Goal: Task Accomplishment & Management: Use online tool/utility

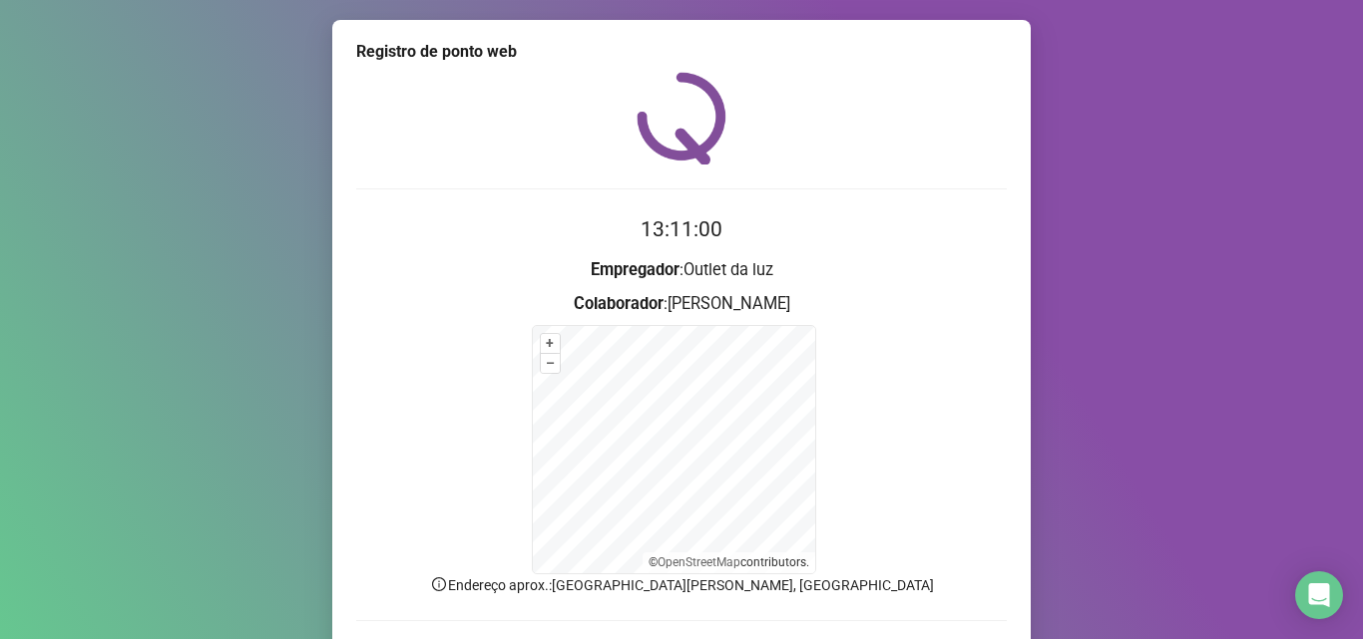
scroll to position [134, 0]
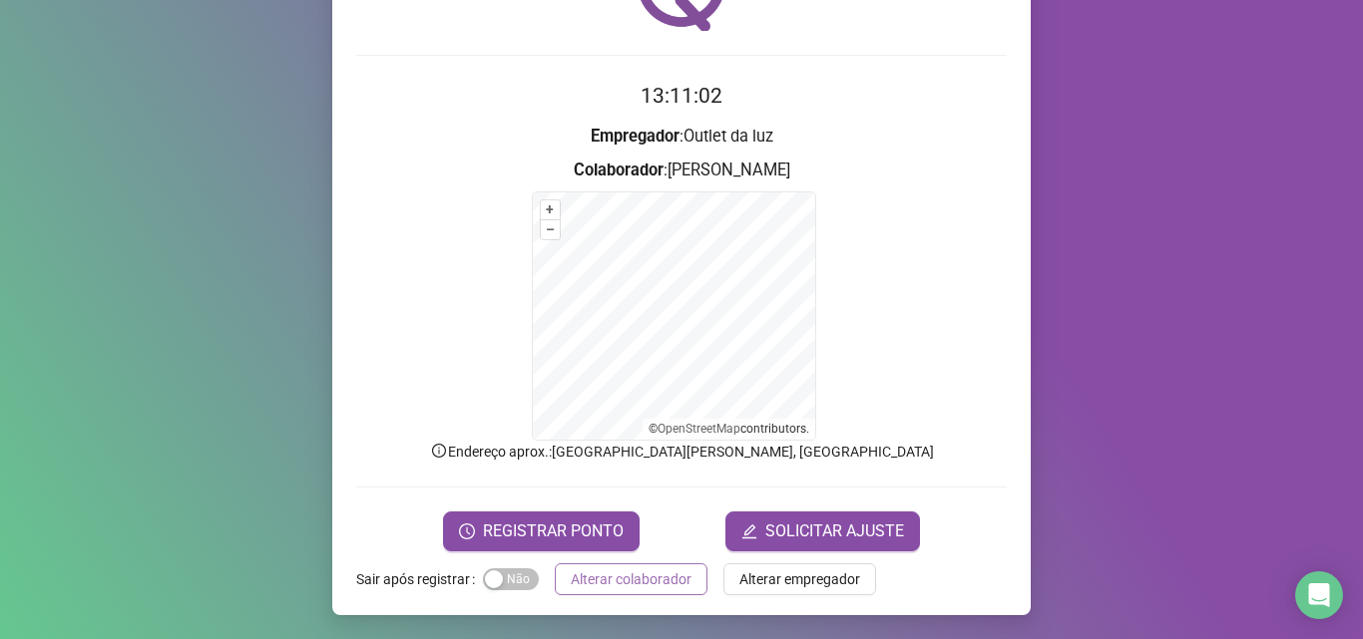
click at [595, 581] on span "Alterar colaborador" at bounding box center [631, 580] width 121 height 22
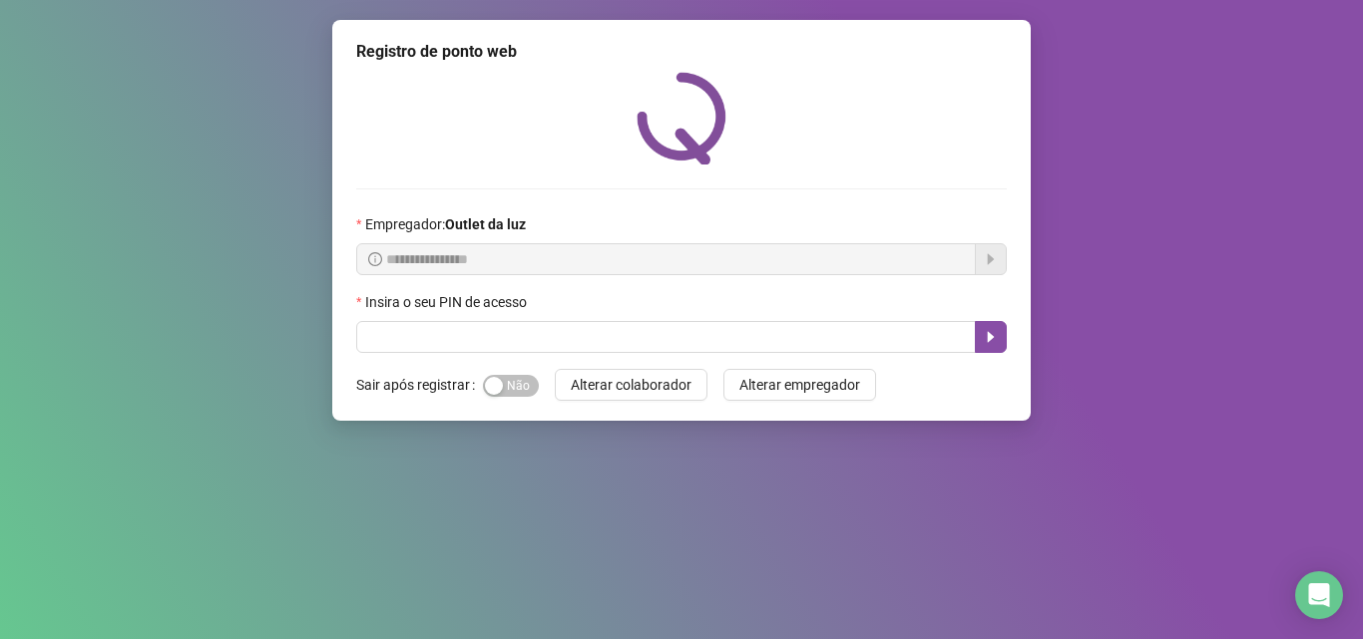
scroll to position [0, 0]
drag, startPoint x: 499, startPoint y: 392, endPoint x: 495, endPoint y: 360, distance: 32.2
click at [497, 387] on button "Sim Não" at bounding box center [511, 386] width 56 height 22
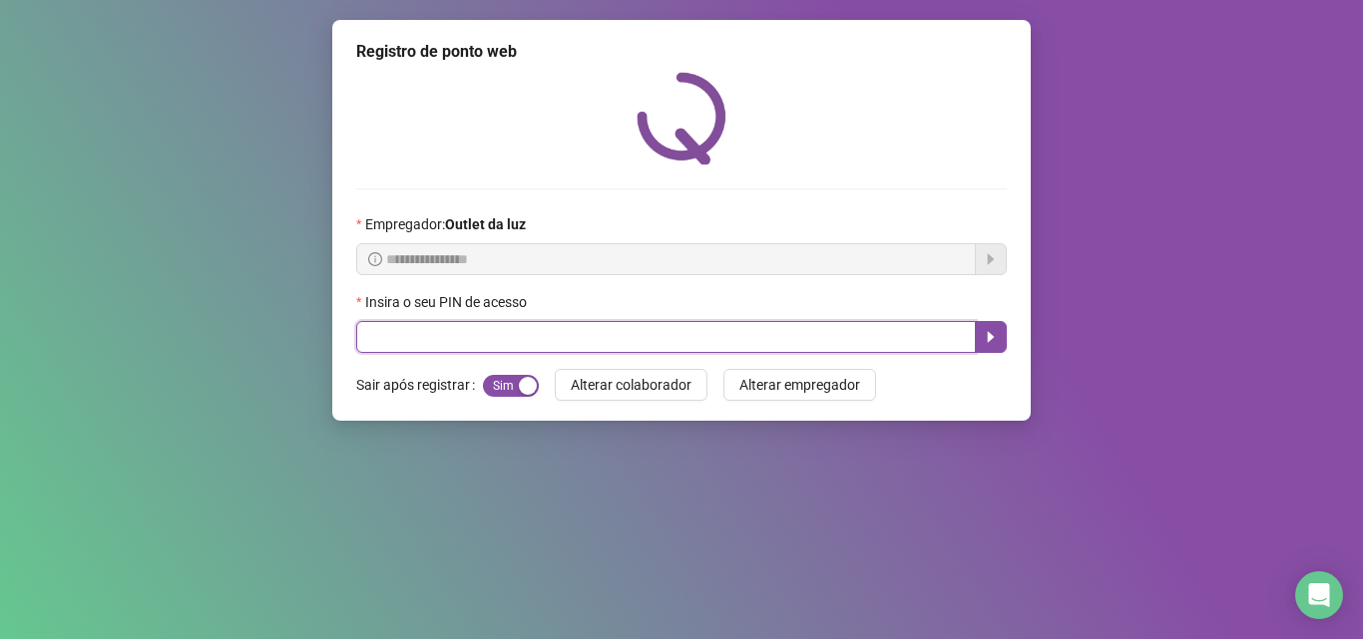
click at [495, 343] on input "text" at bounding box center [665, 337] width 619 height 32
type input "*****"
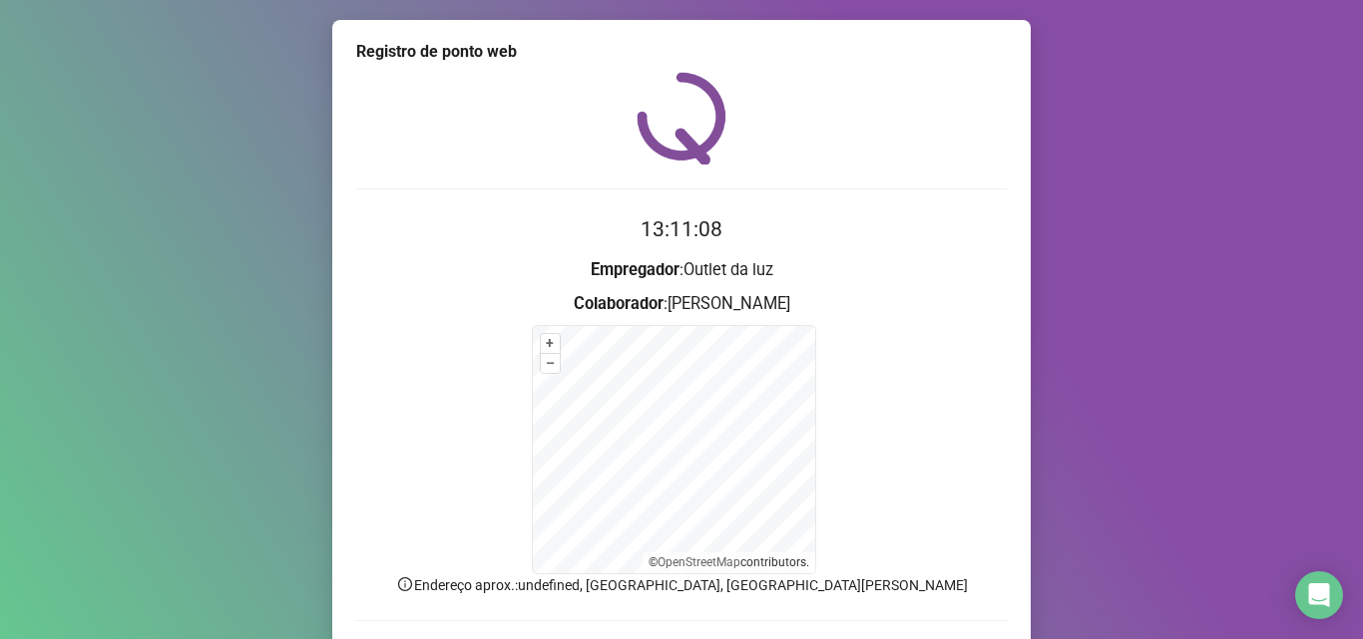
scroll to position [134, 0]
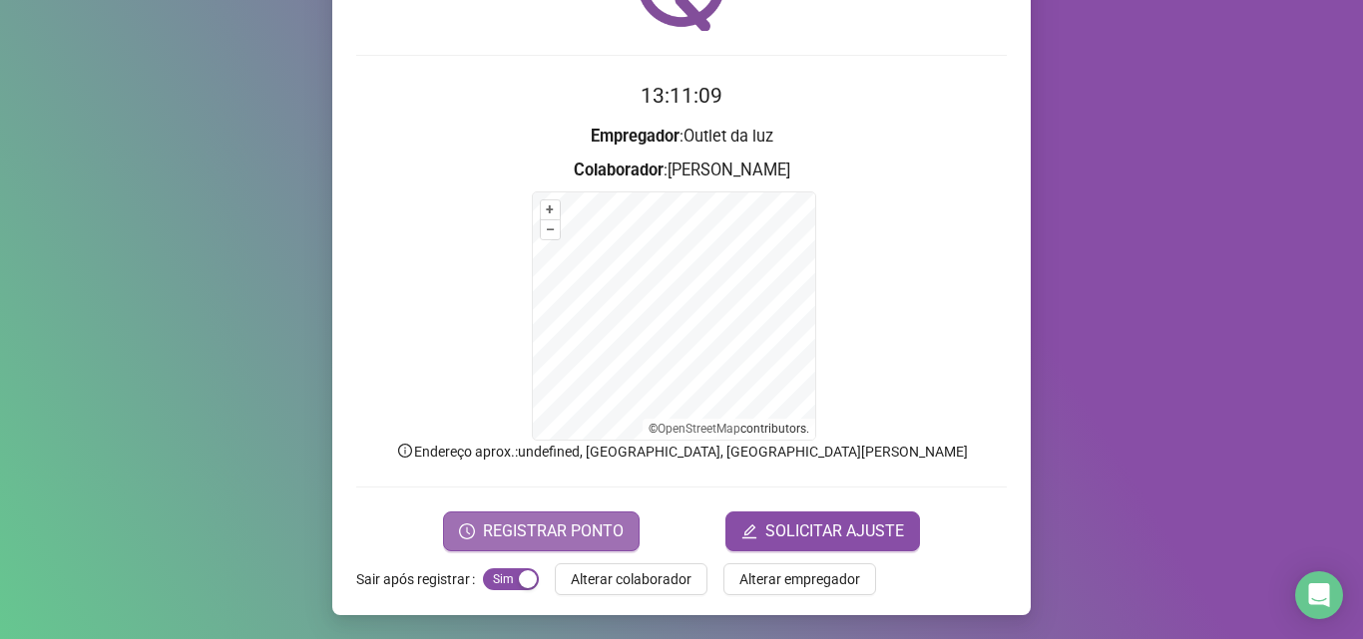
click at [542, 527] on span "REGISTRAR PONTO" at bounding box center [553, 532] width 141 height 24
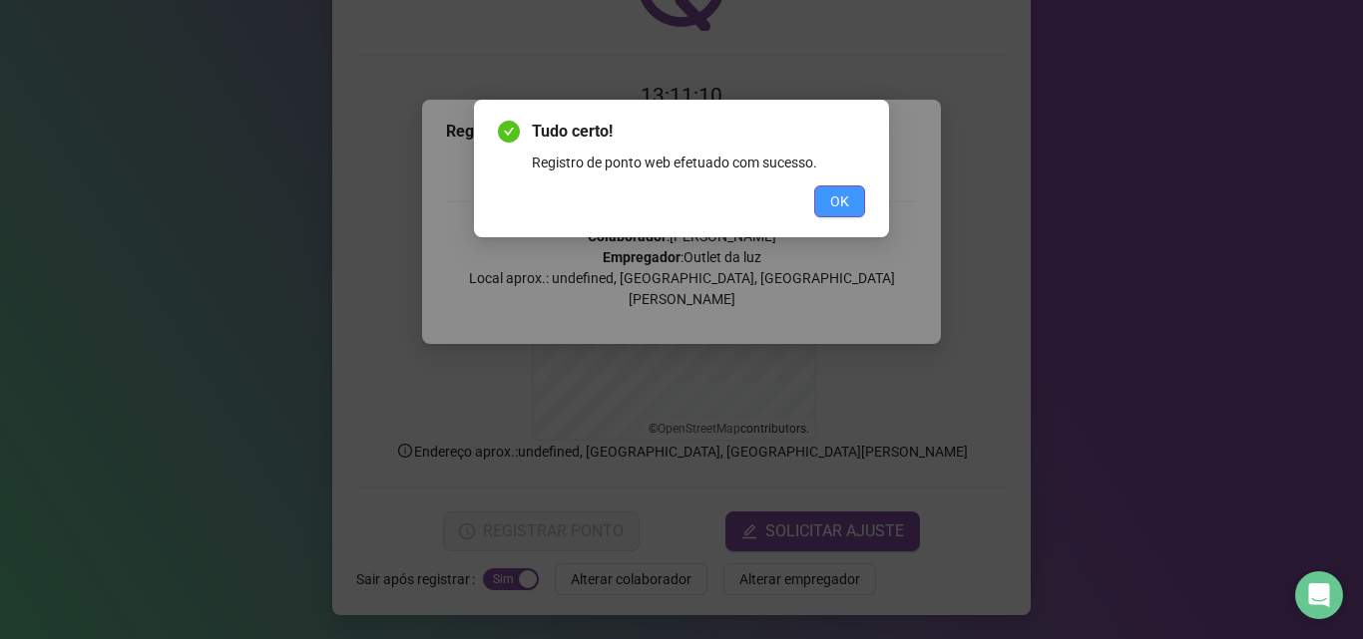
click at [840, 194] on span "OK" at bounding box center [839, 202] width 19 height 22
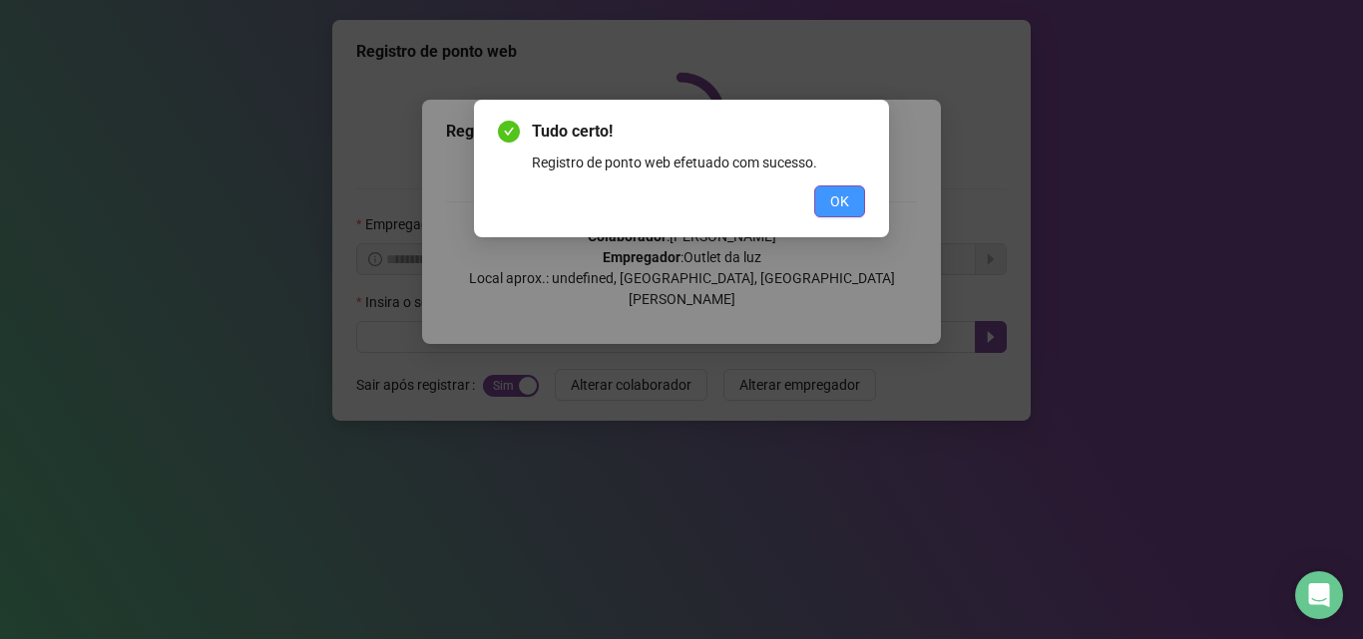
scroll to position [0, 0]
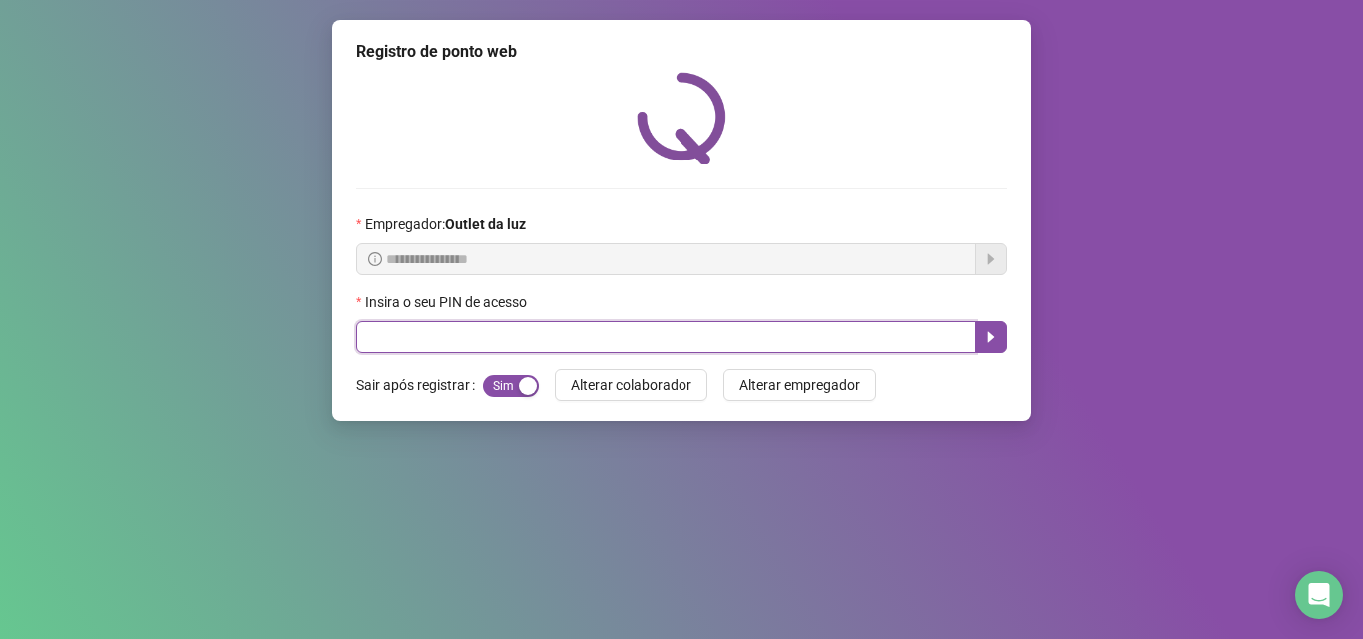
click at [709, 332] on input "text" at bounding box center [665, 337] width 619 height 32
type input "****"
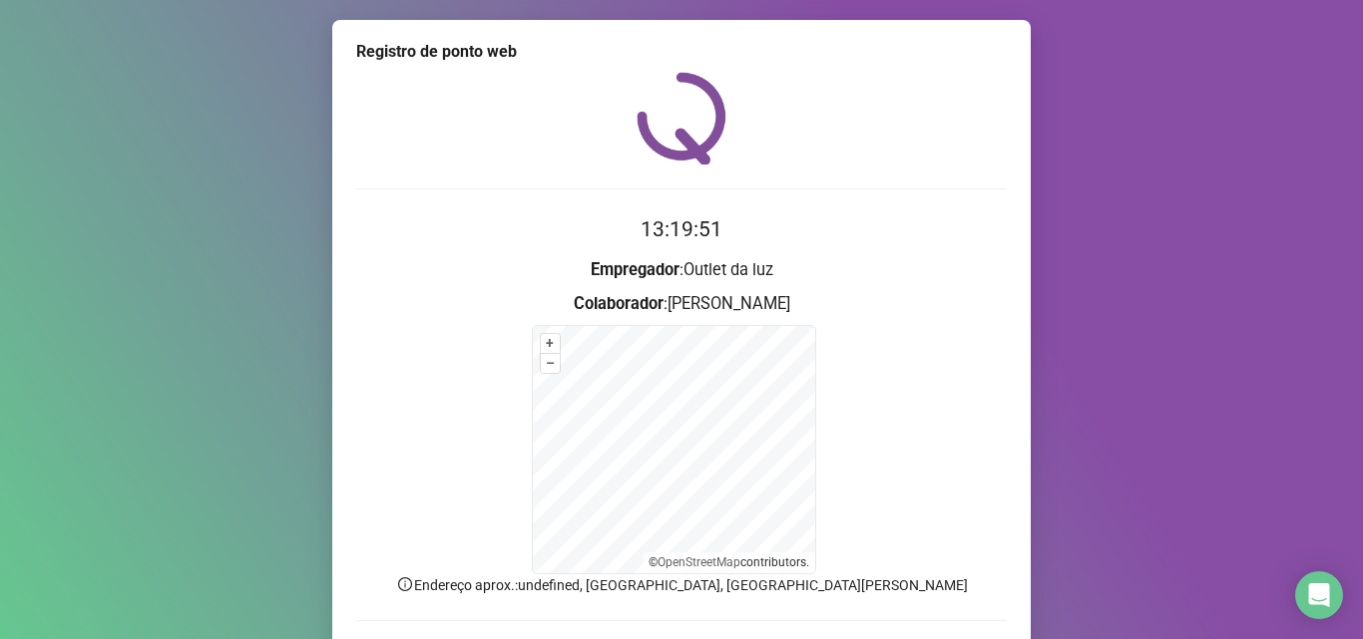
scroll to position [134, 0]
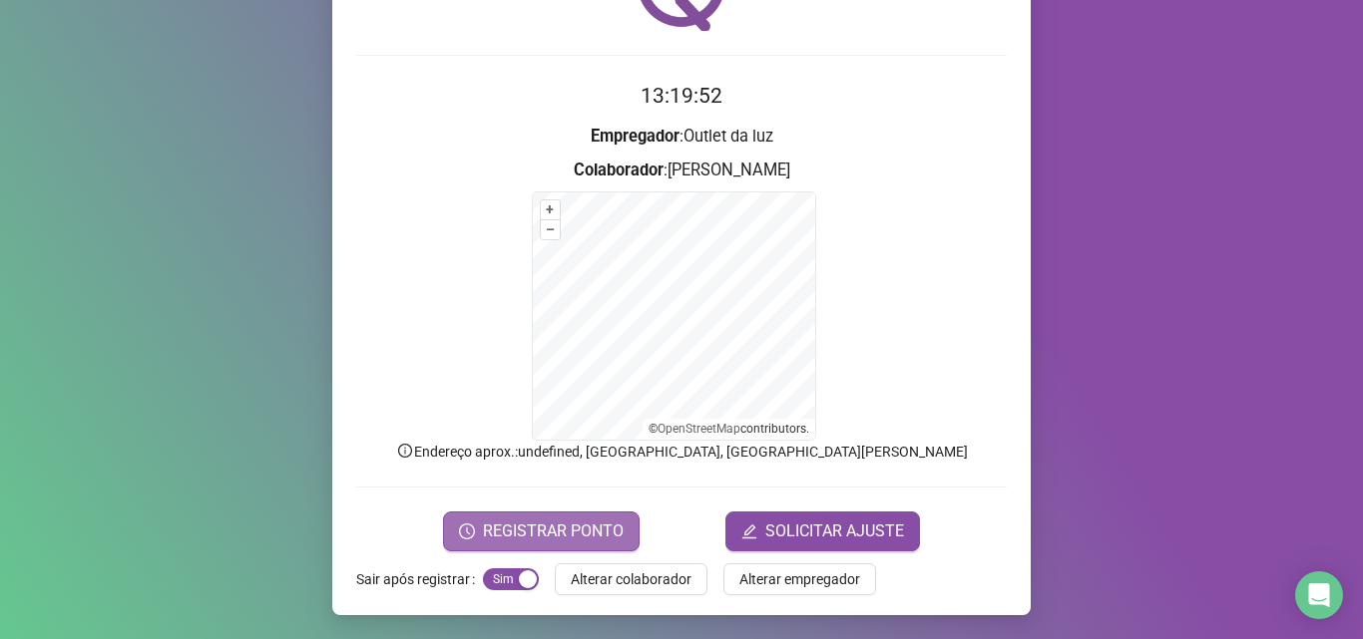
click at [549, 534] on span "REGISTRAR PONTO" at bounding box center [553, 532] width 141 height 24
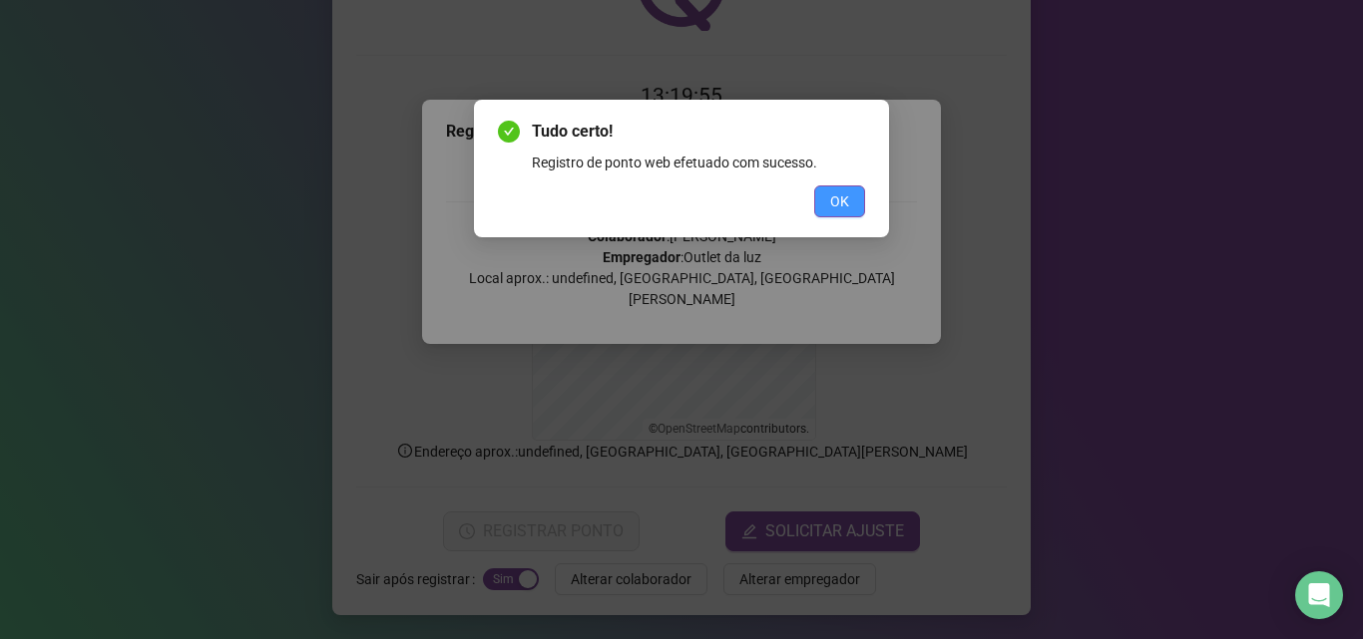
click at [835, 202] on span "OK" at bounding box center [839, 202] width 19 height 22
